Goal: Information Seeking & Learning: Learn about a topic

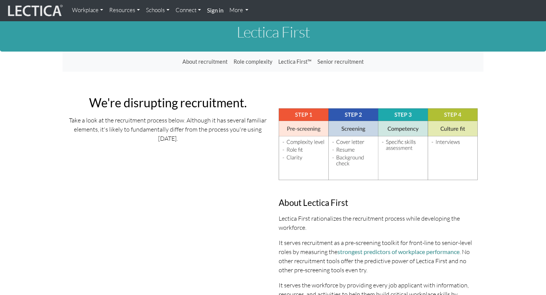
scroll to position [10, 0]
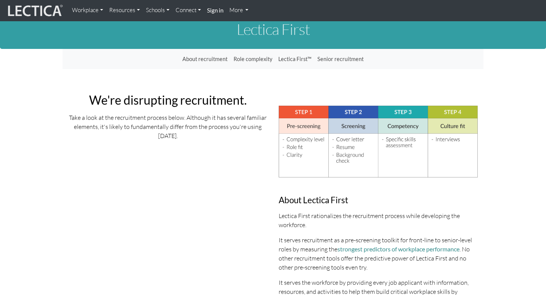
click at [101, 9] on link "Workplace" at bounding box center [87, 10] width 37 height 15
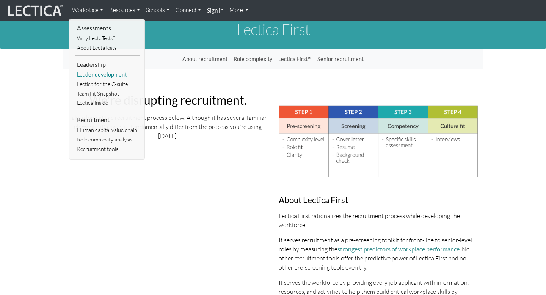
click at [99, 76] on link "Leader development" at bounding box center [107, 74] width 64 height 9
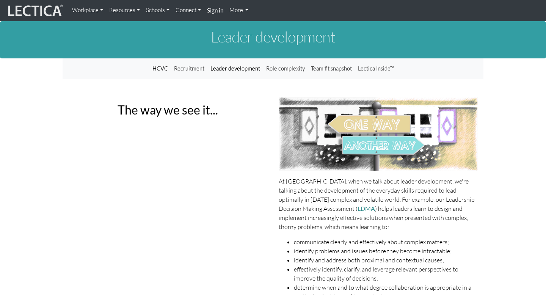
click at [239, 70] on link "Leader development" at bounding box center [235, 68] width 56 height 14
click at [194, 68] on link "Recruitment" at bounding box center [189, 68] width 36 height 14
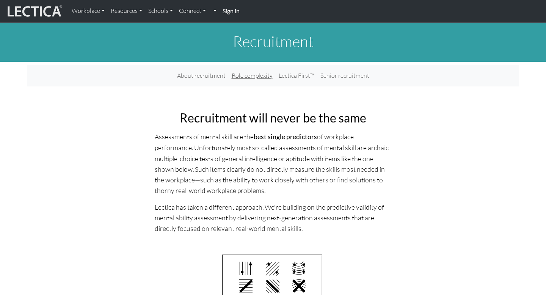
click at [251, 76] on link "Role complexity" at bounding box center [252, 76] width 47 height 16
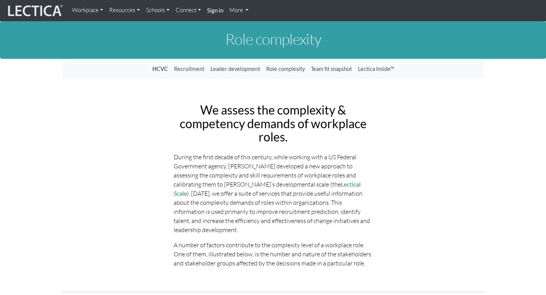
click at [123, 10] on link "Resources" at bounding box center [124, 10] width 37 height 15
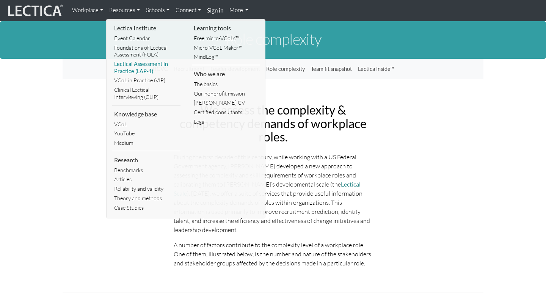
click at [147, 65] on link "Lectical Assessment in Practice (LAP-1)" at bounding box center [146, 67] width 68 height 16
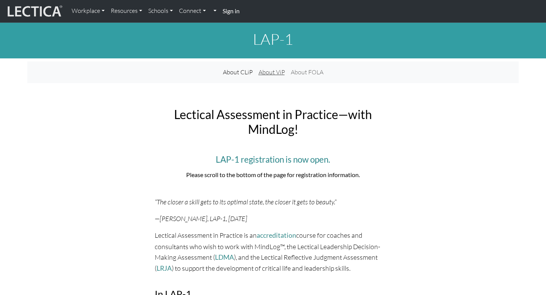
click at [275, 74] on link "About ViP" at bounding box center [271, 72] width 32 height 16
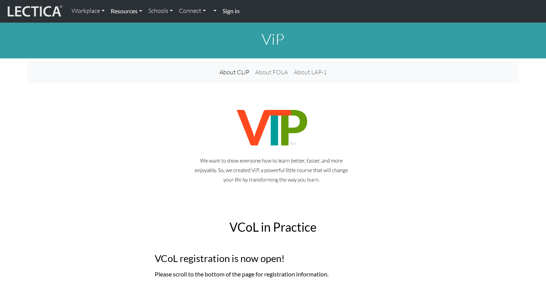
click at [133, 12] on link "Resources" at bounding box center [127, 11] width 38 height 16
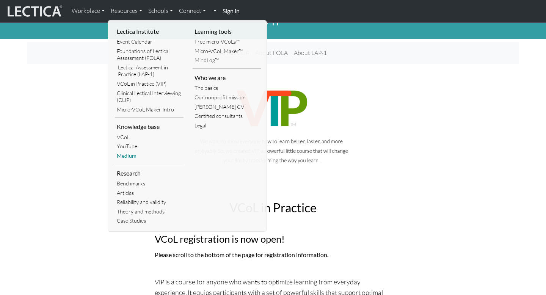
scroll to position [8, 0]
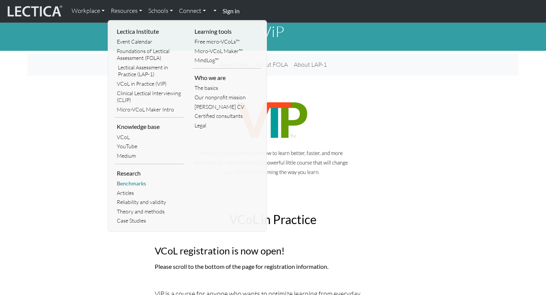
click at [139, 182] on link "Benchmarks" at bounding box center [149, 183] width 69 height 9
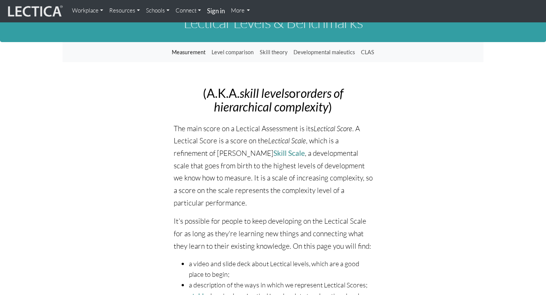
scroll to position [17, 0]
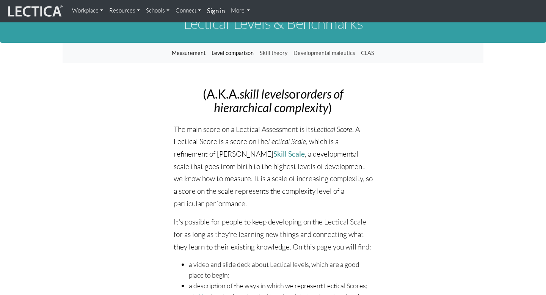
click at [237, 52] on link "Level comparison" at bounding box center [232, 53] width 48 height 14
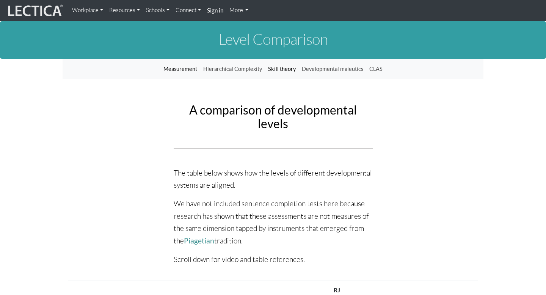
click at [280, 68] on link "Skill theory" at bounding box center [282, 69] width 34 height 14
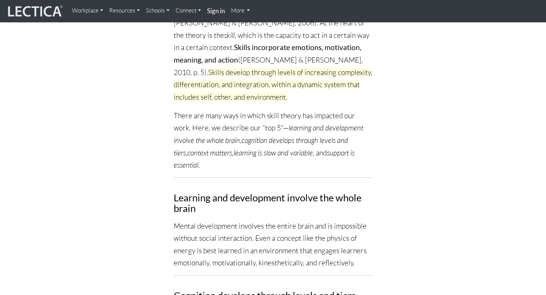
scroll to position [203, 0]
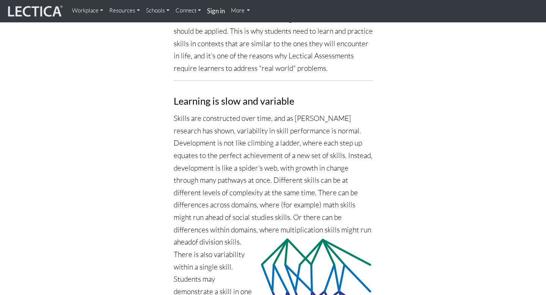
scroll to position [1176, 0]
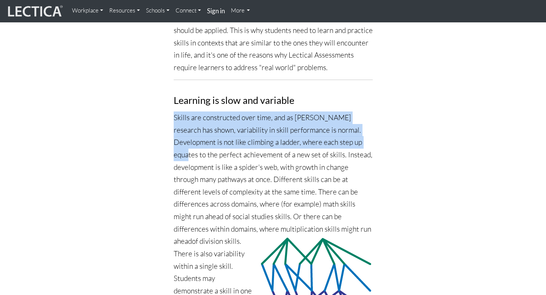
drag, startPoint x: 174, startPoint y: 92, endPoint x: 188, endPoint y: 128, distance: 38.1
click at [188, 128] on p "Skills are constructed over time, and as [PERSON_NAME] research has shown, vari…" at bounding box center [273, 247] width 199 height 272
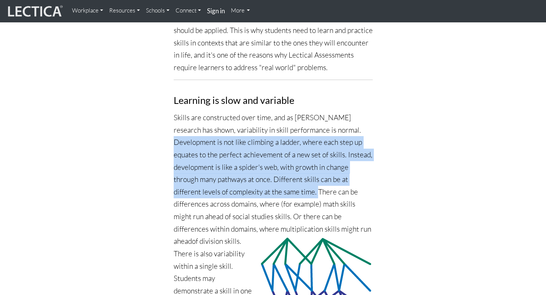
drag, startPoint x: 174, startPoint y: 116, endPoint x: 317, endPoint y: 168, distance: 152.0
click at [317, 168] on p "Skills are constructed over time, and as [PERSON_NAME] research has shown, vari…" at bounding box center [273, 247] width 199 height 272
copy p "Development is not like climbing a ladder, where each step up equates to the pe…"
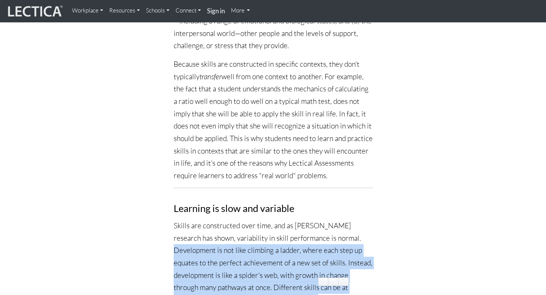
scroll to position [1068, 0]
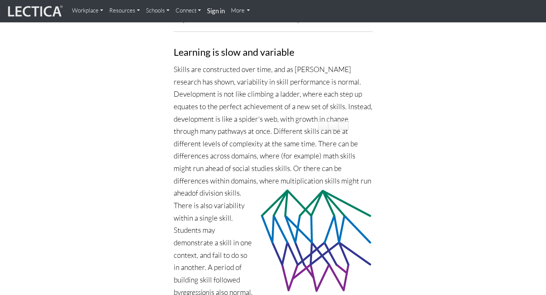
scroll to position [1220, 0]
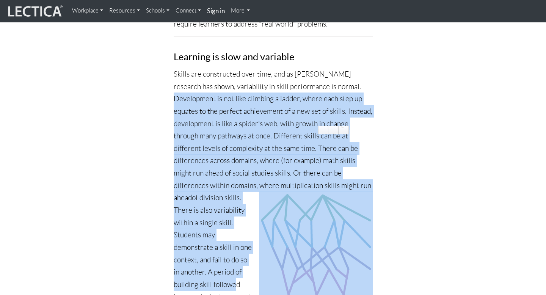
drag, startPoint x: 174, startPoint y: 73, endPoint x: 234, endPoint y: 260, distance: 196.6
click at [234, 260] on p "Skills are constructed over time, and as [PERSON_NAME] research has shown, vari…" at bounding box center [273, 204] width 199 height 272
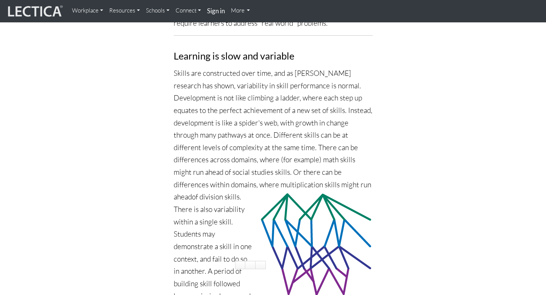
scroll to position [1220, 0]
